Goal: Navigation & Orientation: Find specific page/section

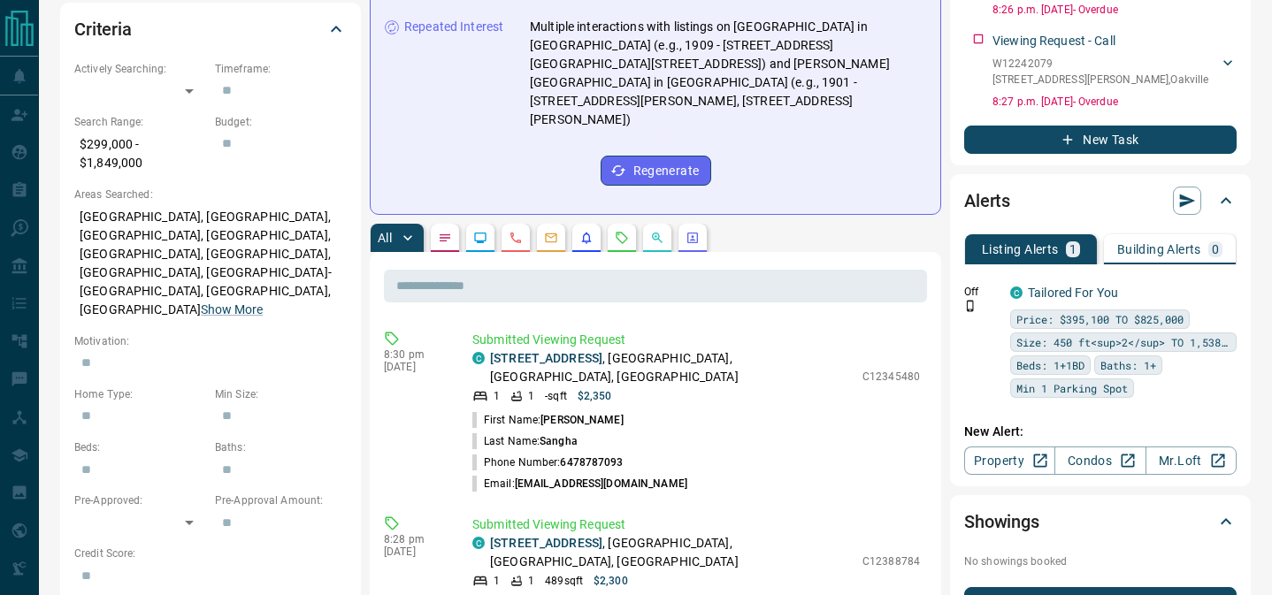
scroll to position [137, 0]
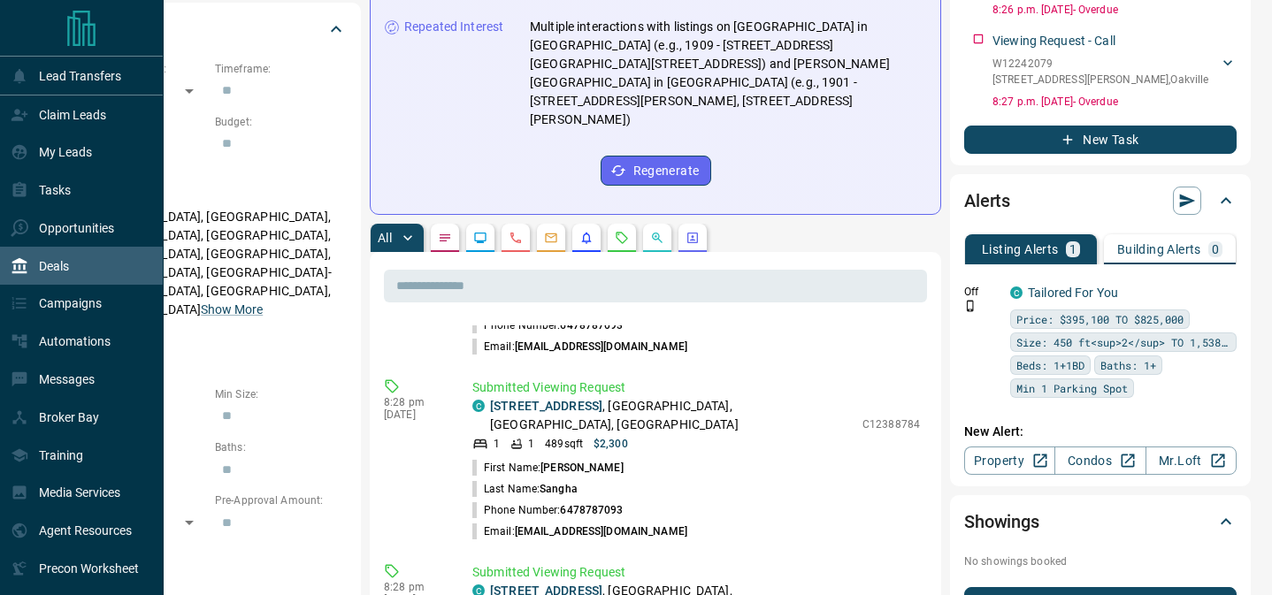
click at [48, 279] on div "Deals" at bounding box center [40, 265] width 58 height 29
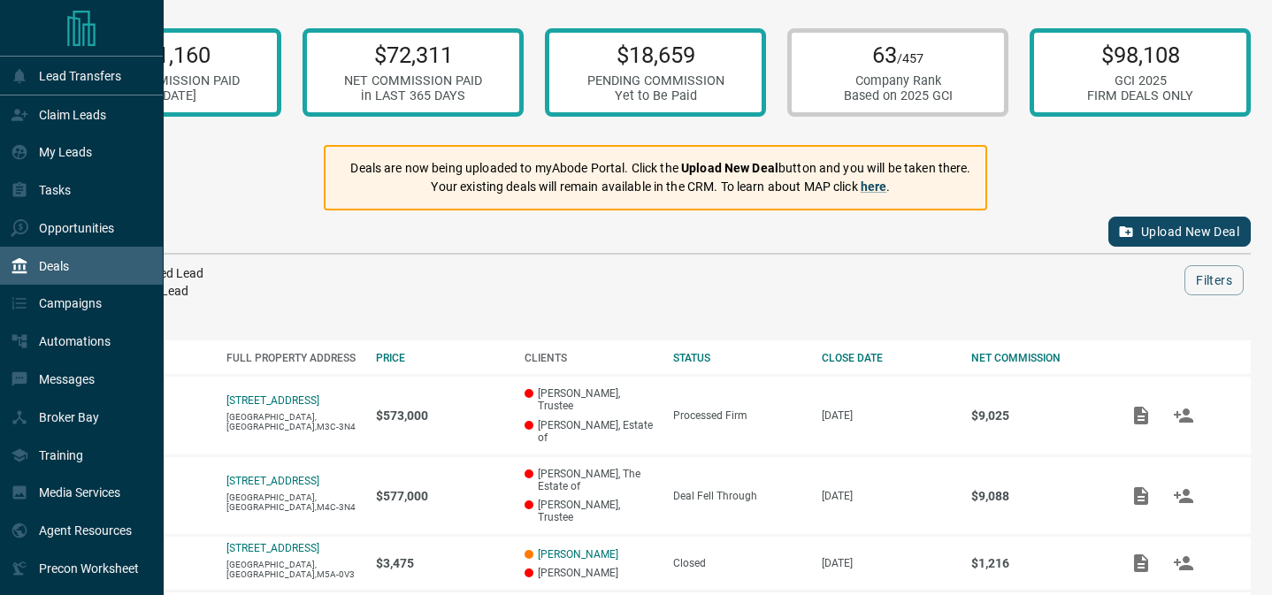
click at [80, 52] on div at bounding box center [81, 28] width 163 height 56
click at [80, 51] on div at bounding box center [81, 28] width 163 height 56
click at [80, 42] on icon "Main Page" at bounding box center [81, 28] width 35 height 35
click at [62, 233] on p "Opportunities" at bounding box center [76, 228] width 75 height 14
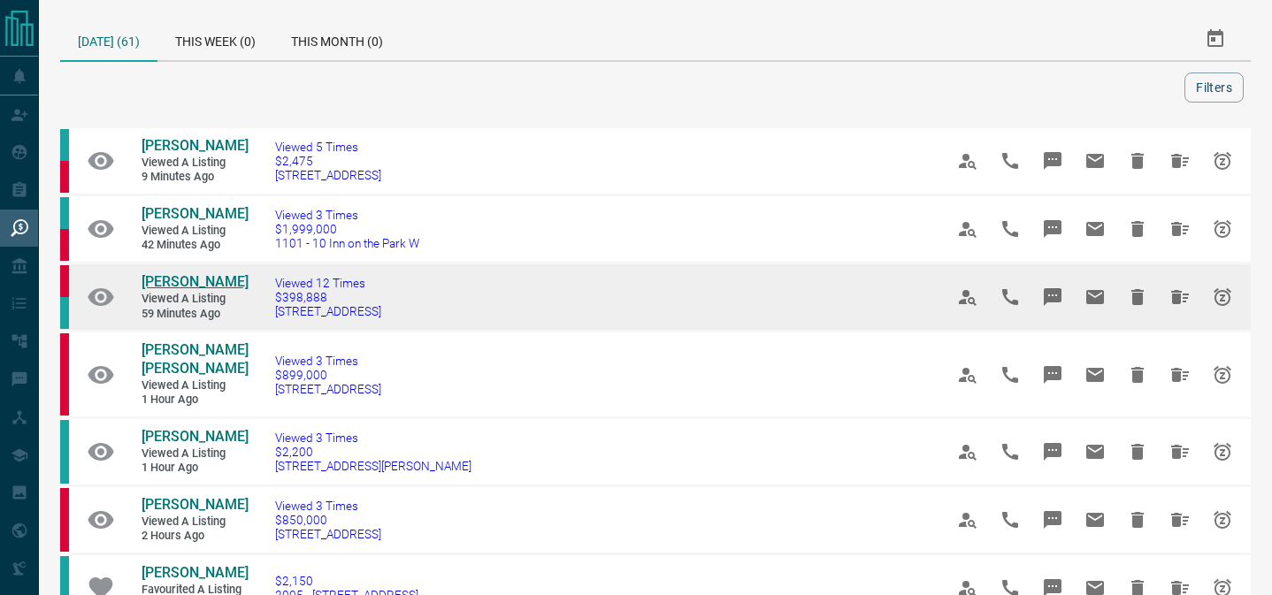
click at [184, 290] on span "[PERSON_NAME]" at bounding box center [194, 281] width 107 height 17
